Goal: Unclear: Browse casually

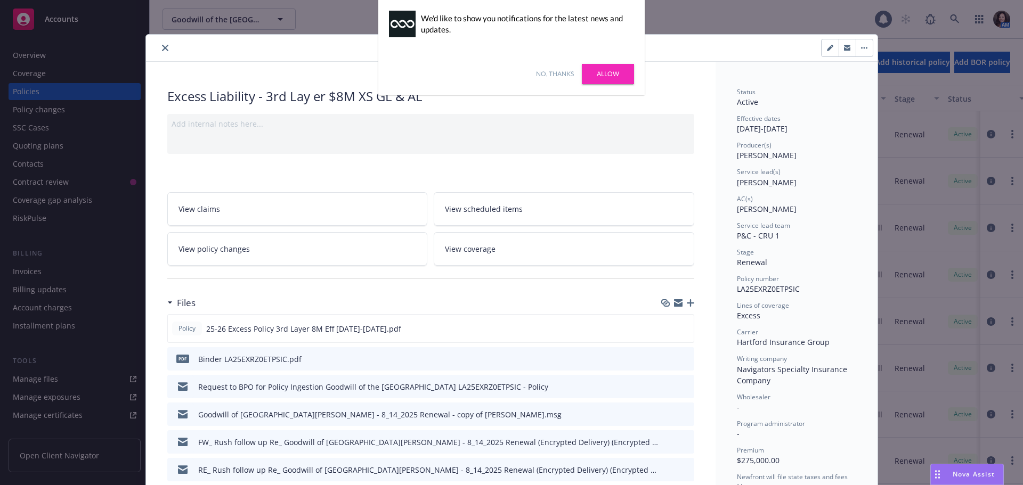
scroll to position [32, 0]
